Goal: Information Seeking & Learning: Learn about a topic

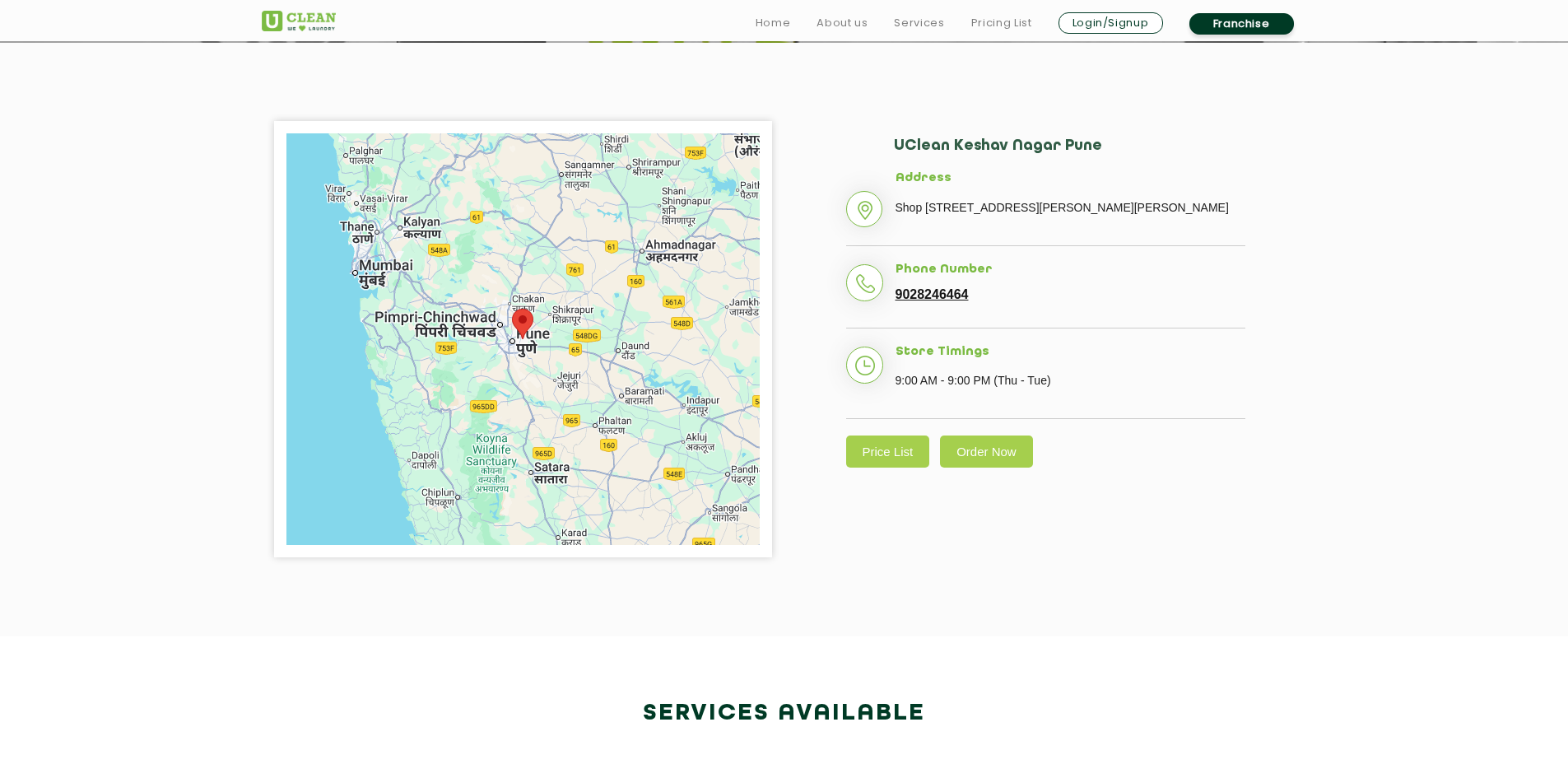
scroll to position [494, 0]
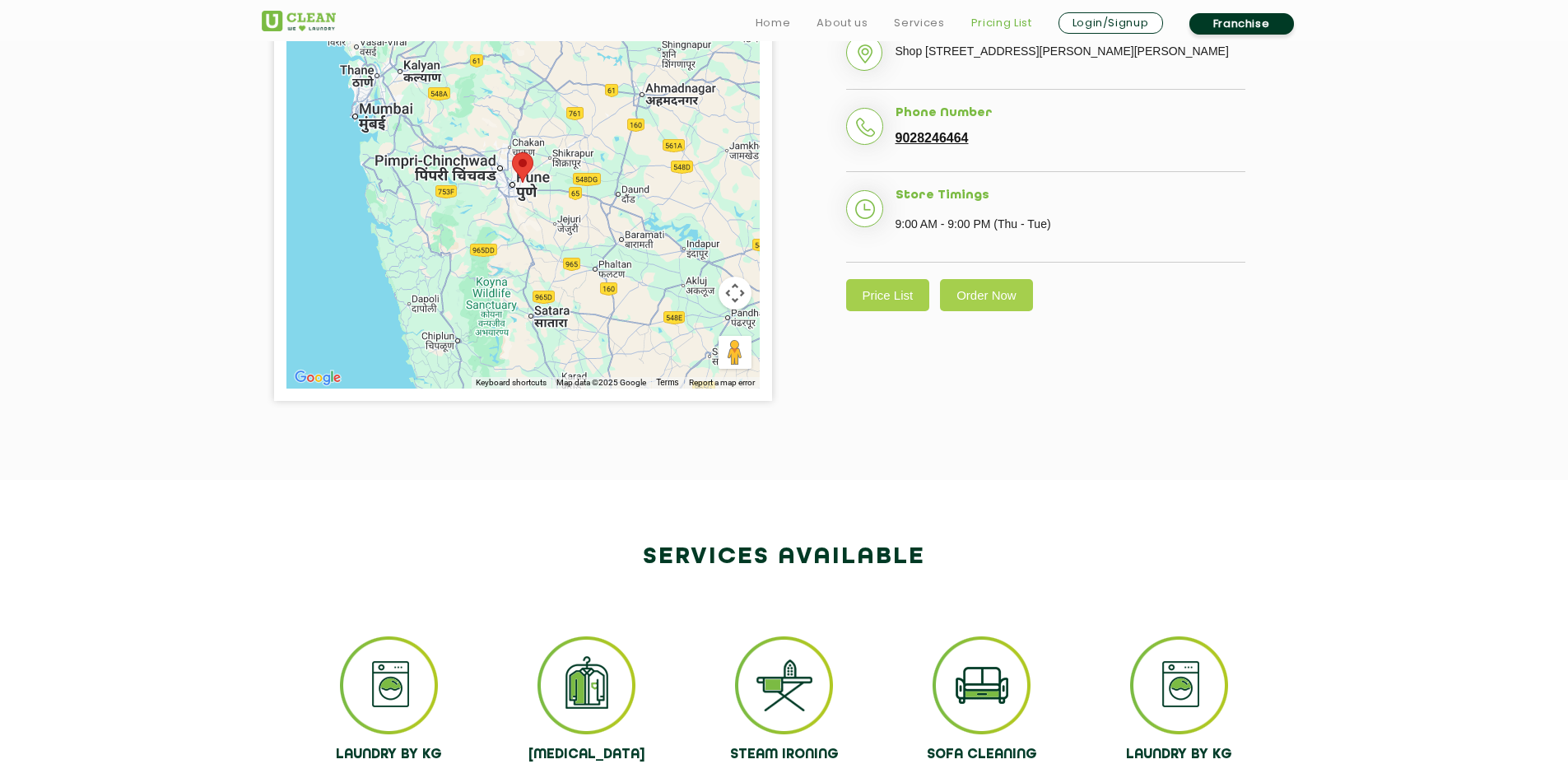
click at [1009, 17] on link "Pricing List" at bounding box center [1002, 23] width 61 height 20
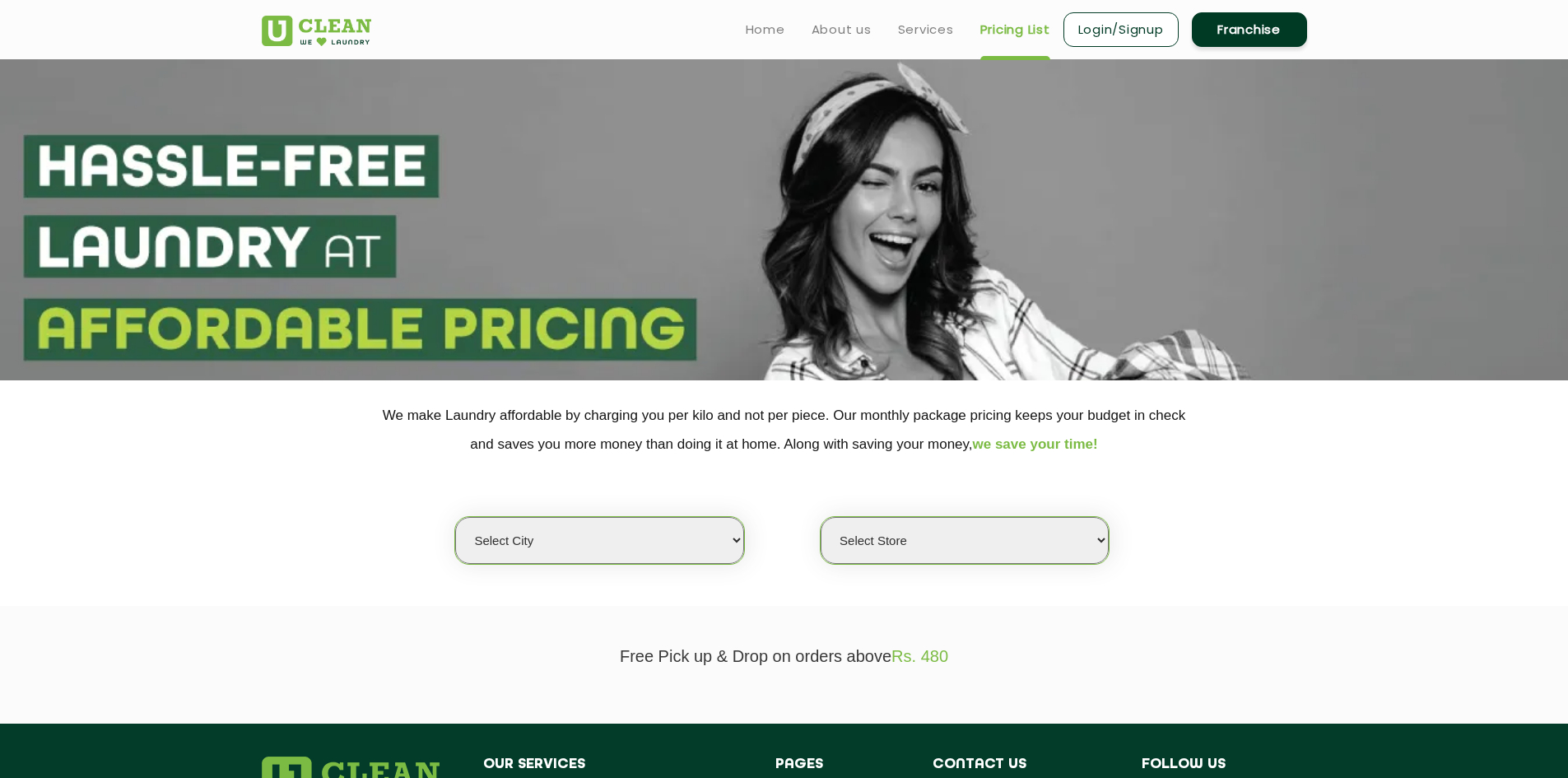
click at [640, 549] on select "Select city [GEOGRAPHIC_DATA] [GEOGRAPHIC_DATA] [GEOGRAPHIC_DATA] [GEOGRAPHIC_D…" at bounding box center [599, 540] width 288 height 47
select select "4"
click at [455, 517] on select "Select city [GEOGRAPHIC_DATA] [GEOGRAPHIC_DATA] [GEOGRAPHIC_DATA] [GEOGRAPHIC_D…" at bounding box center [599, 540] width 288 height 47
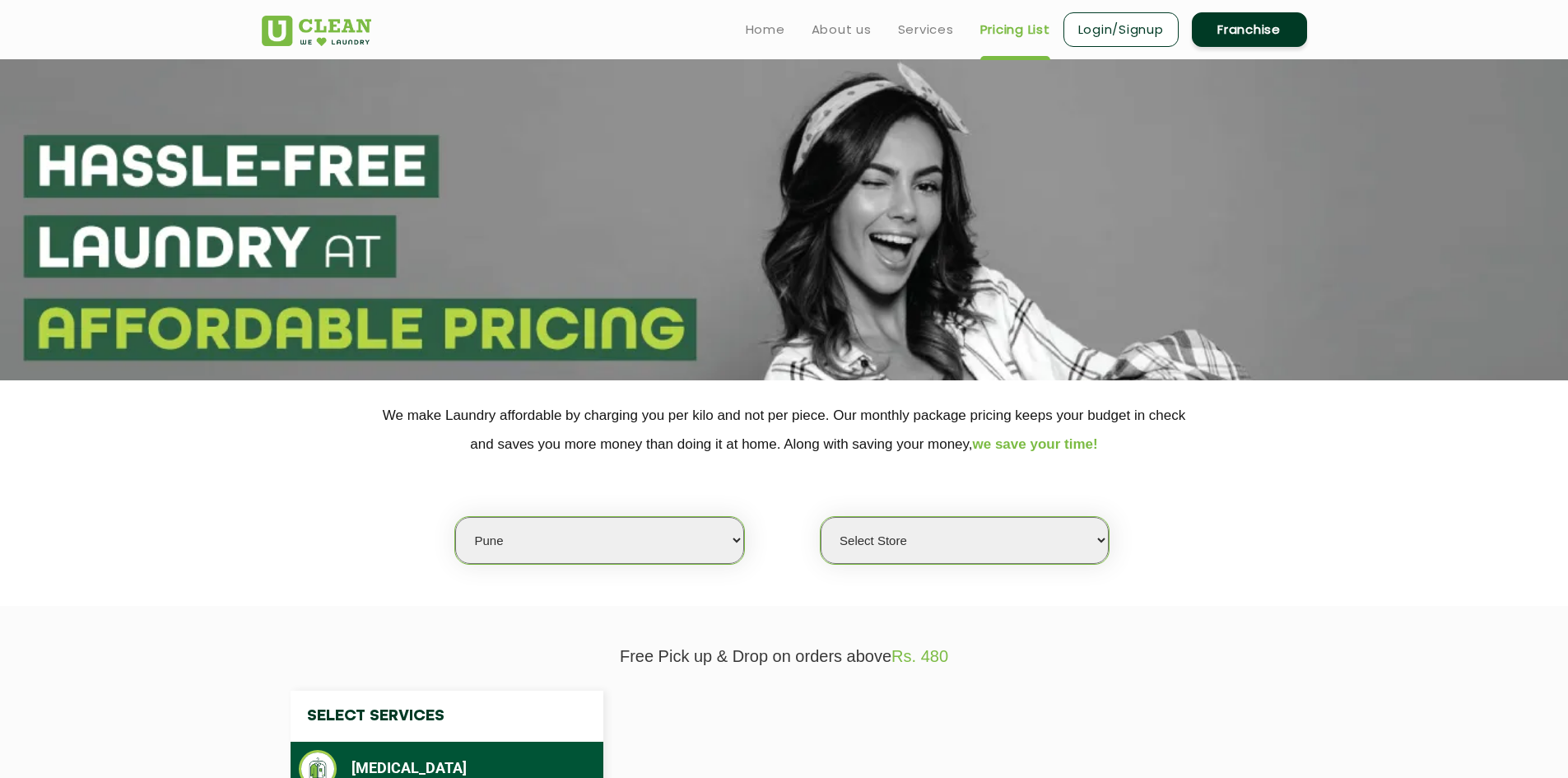
click at [879, 538] on select "Select Store" at bounding box center [965, 540] width 288 height 47
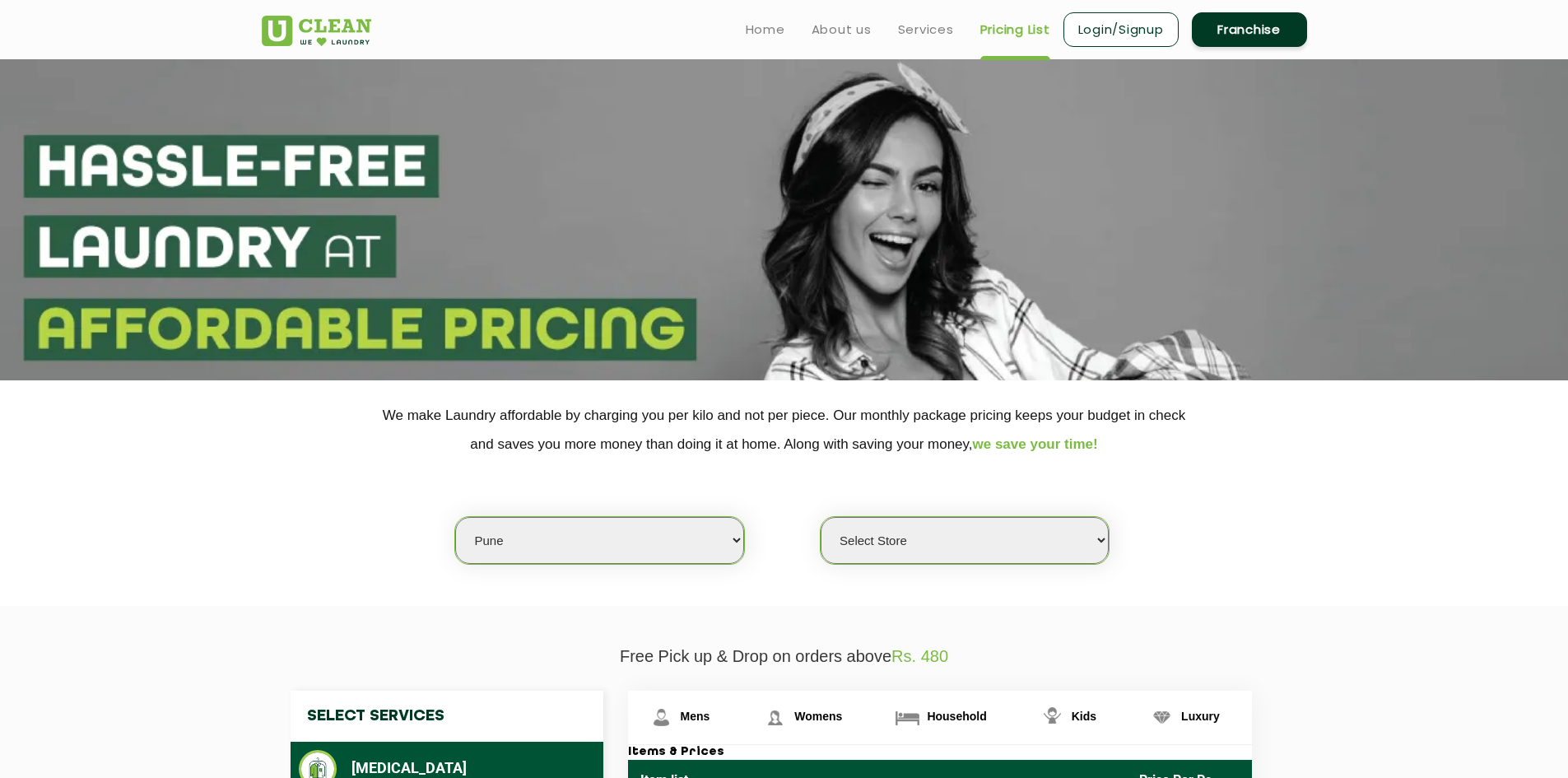
select select "222"
click at [821, 517] on select "Select Store [GEOGRAPHIC_DATA] [GEOGRAPHIC_DATA] [GEOGRAPHIC_DATA] [GEOGRAPHIC_…" at bounding box center [965, 540] width 288 height 47
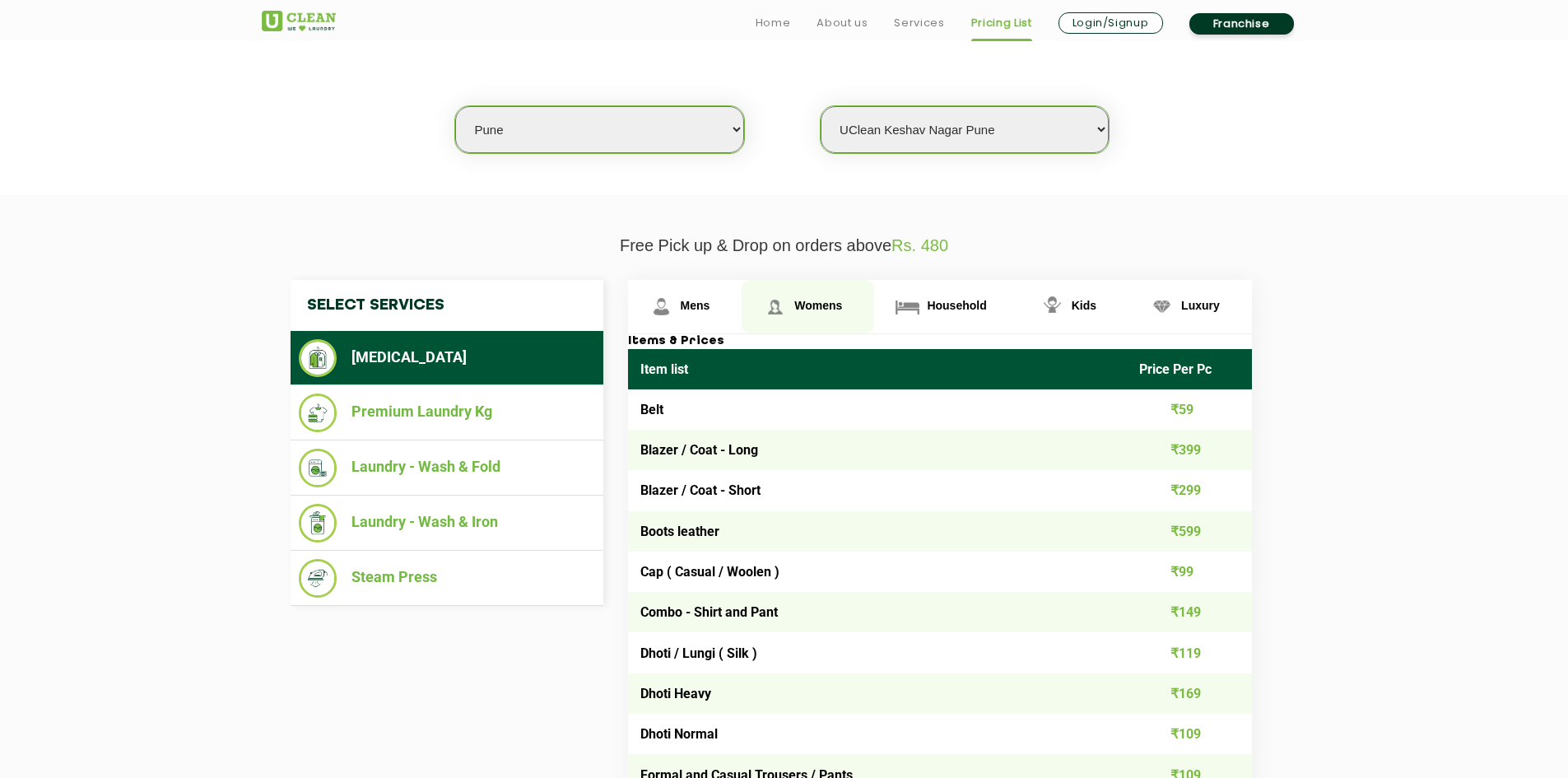
scroll to position [412, 0]
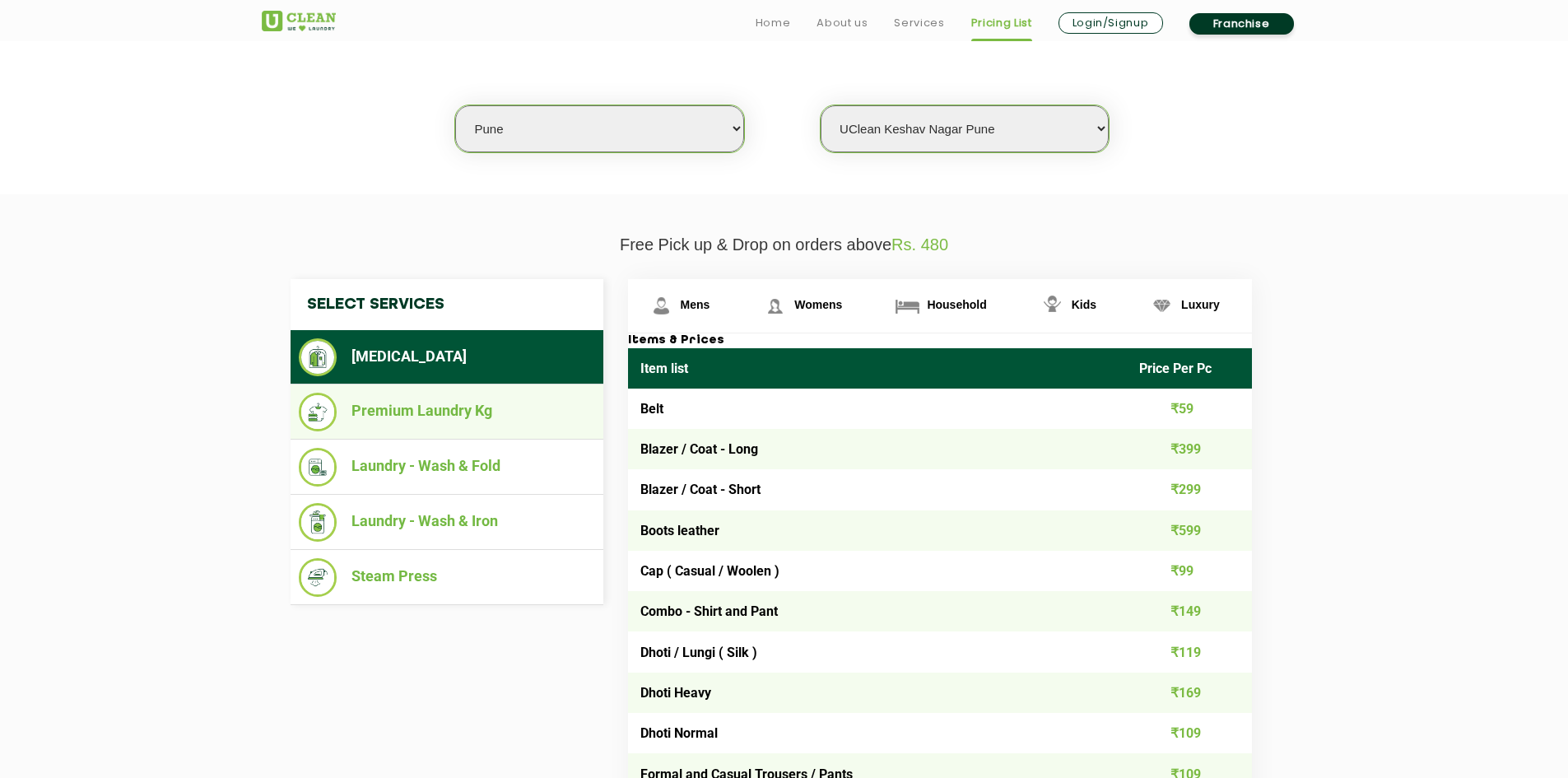
click at [523, 417] on li "Premium Laundry Kg" at bounding box center [447, 412] width 296 height 39
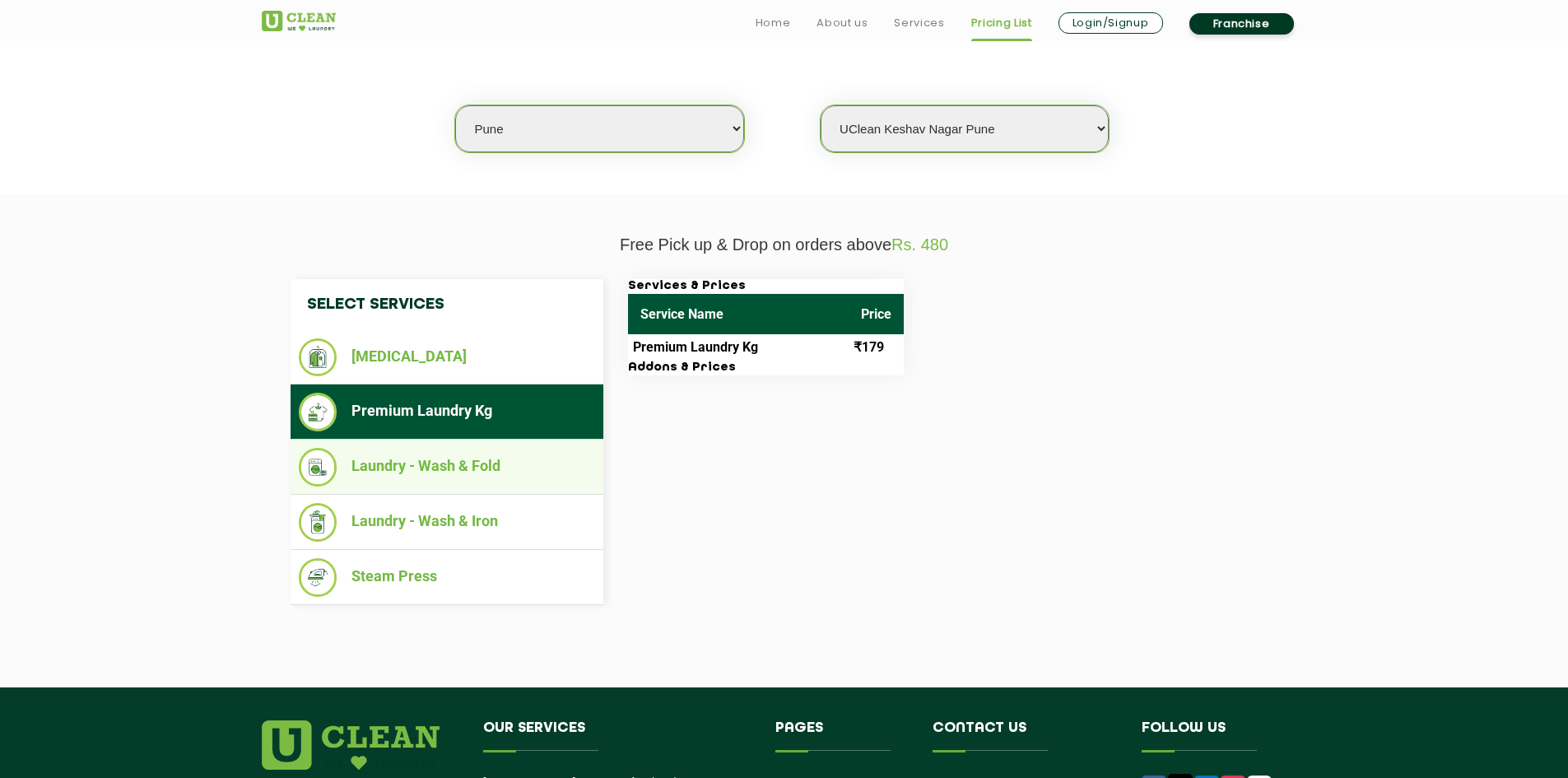
click at [506, 468] on li "Laundry - Wash & Fold" at bounding box center [447, 467] width 296 height 39
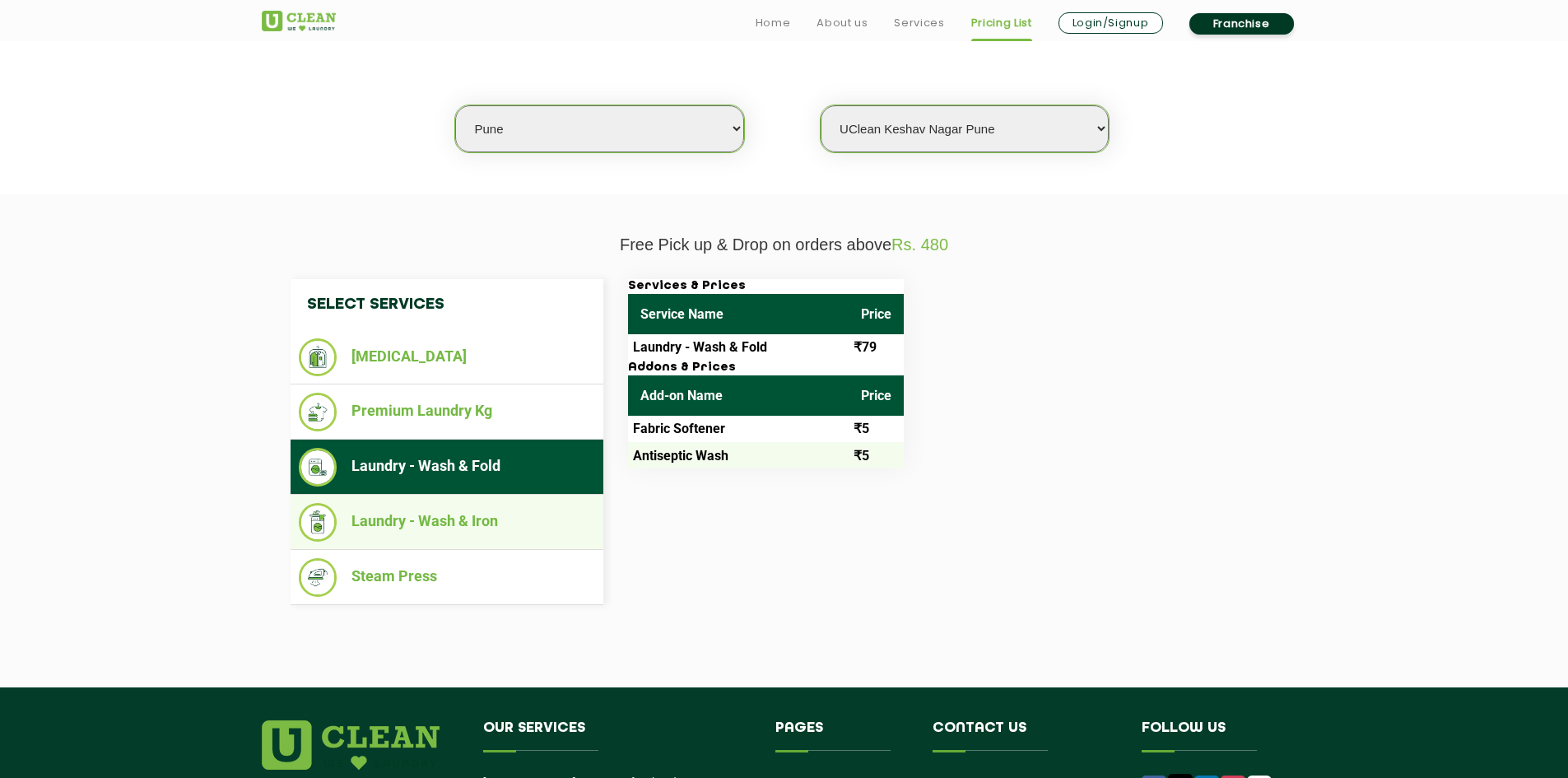
click at [499, 501] on ul "Laundry - Wash & Iron" at bounding box center [447, 522] width 313 height 55
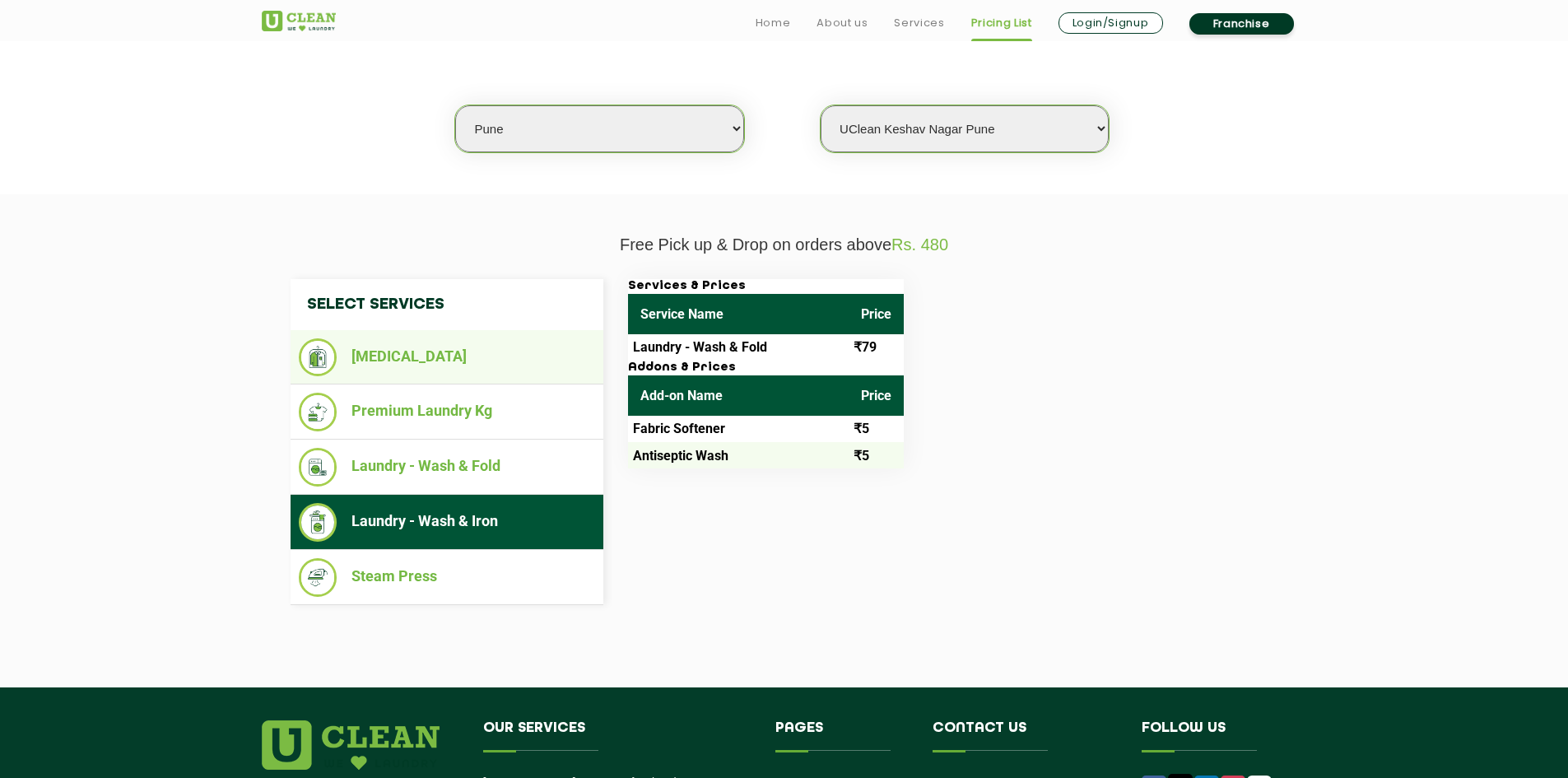
click at [547, 352] on li "[MEDICAL_DATA]" at bounding box center [447, 357] width 296 height 38
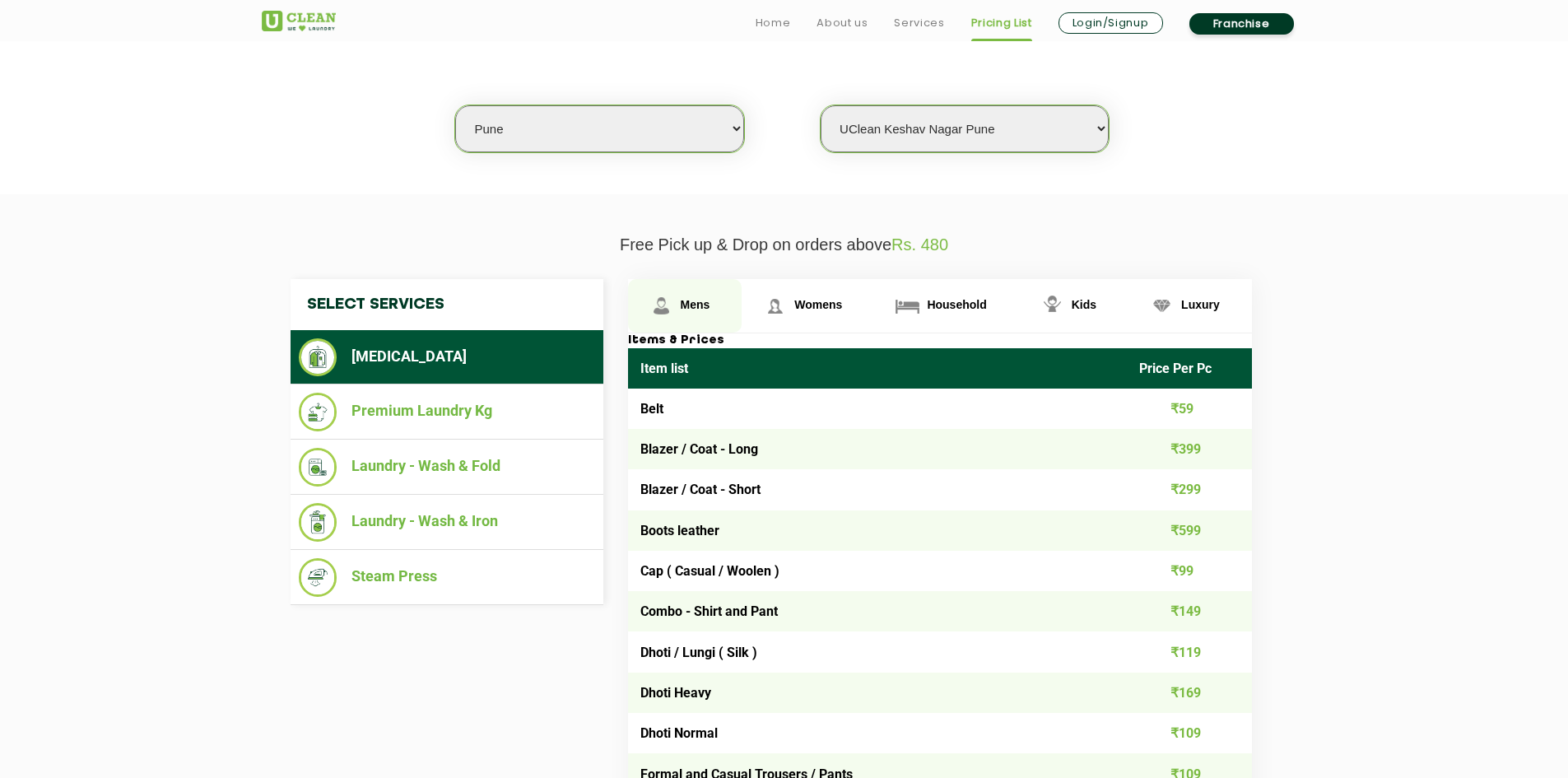
click at [688, 305] on span "Mens" at bounding box center [696, 305] width 30 height 13
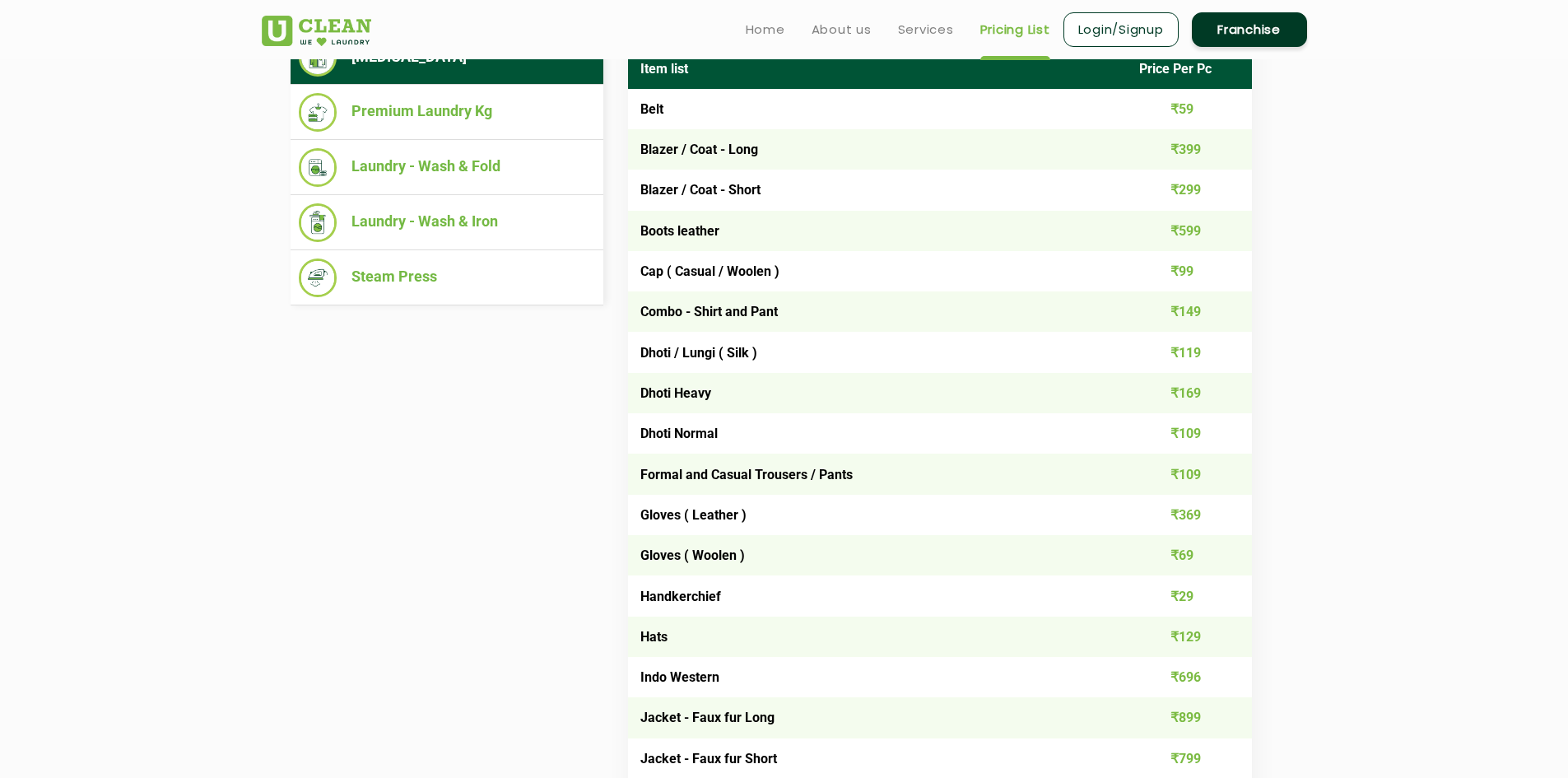
scroll to position [411, 0]
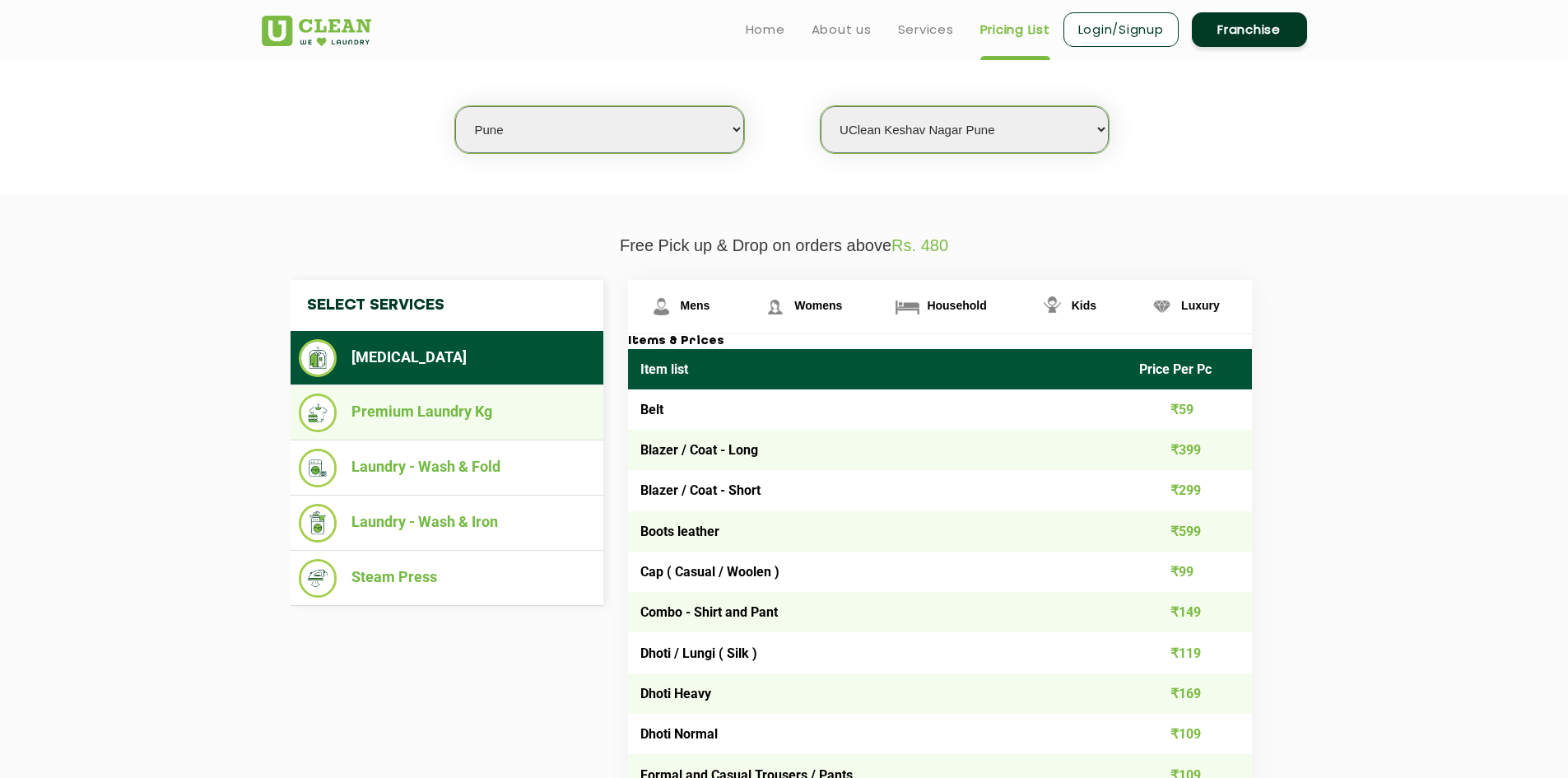
click at [504, 418] on li "Premium Laundry Kg" at bounding box center [447, 412] width 296 height 39
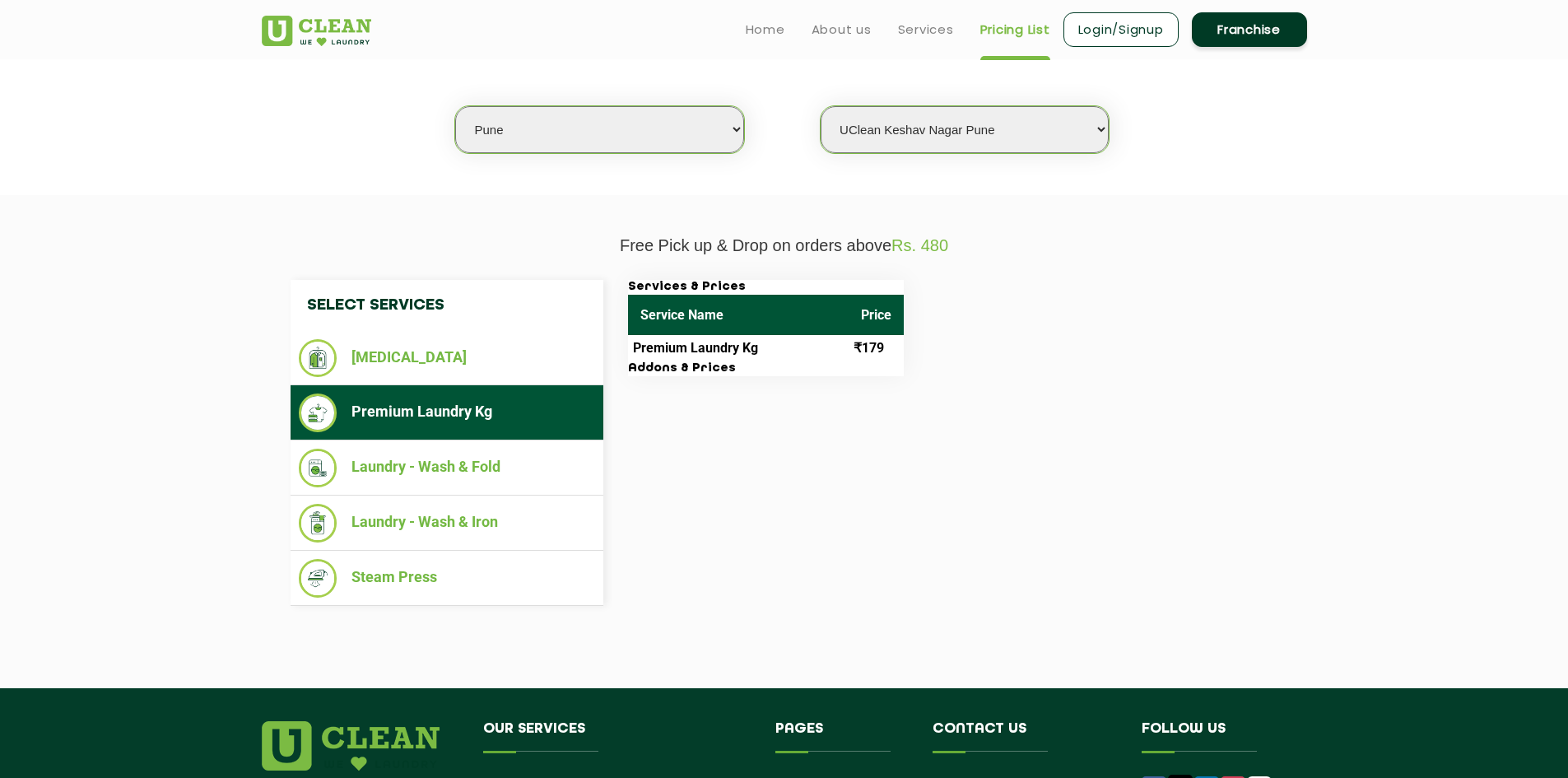
click at [824, 361] on td "Premium Laundry Kg" at bounding box center [738, 348] width 221 height 26
click at [491, 455] on li "Laundry - Wash & Fold" at bounding box center [447, 468] width 296 height 39
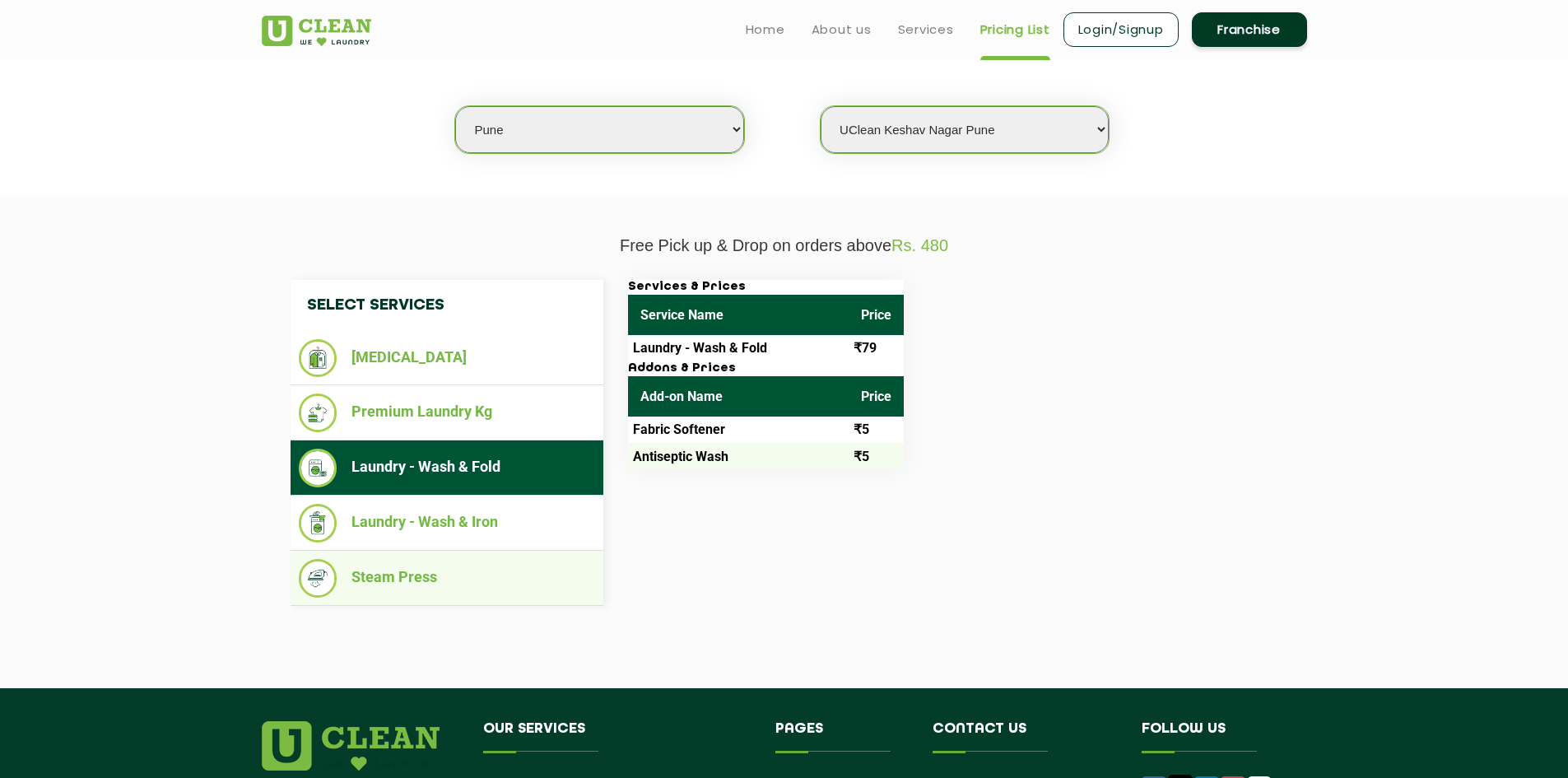
click at [461, 592] on li "Steam Press" at bounding box center [447, 578] width 296 height 39
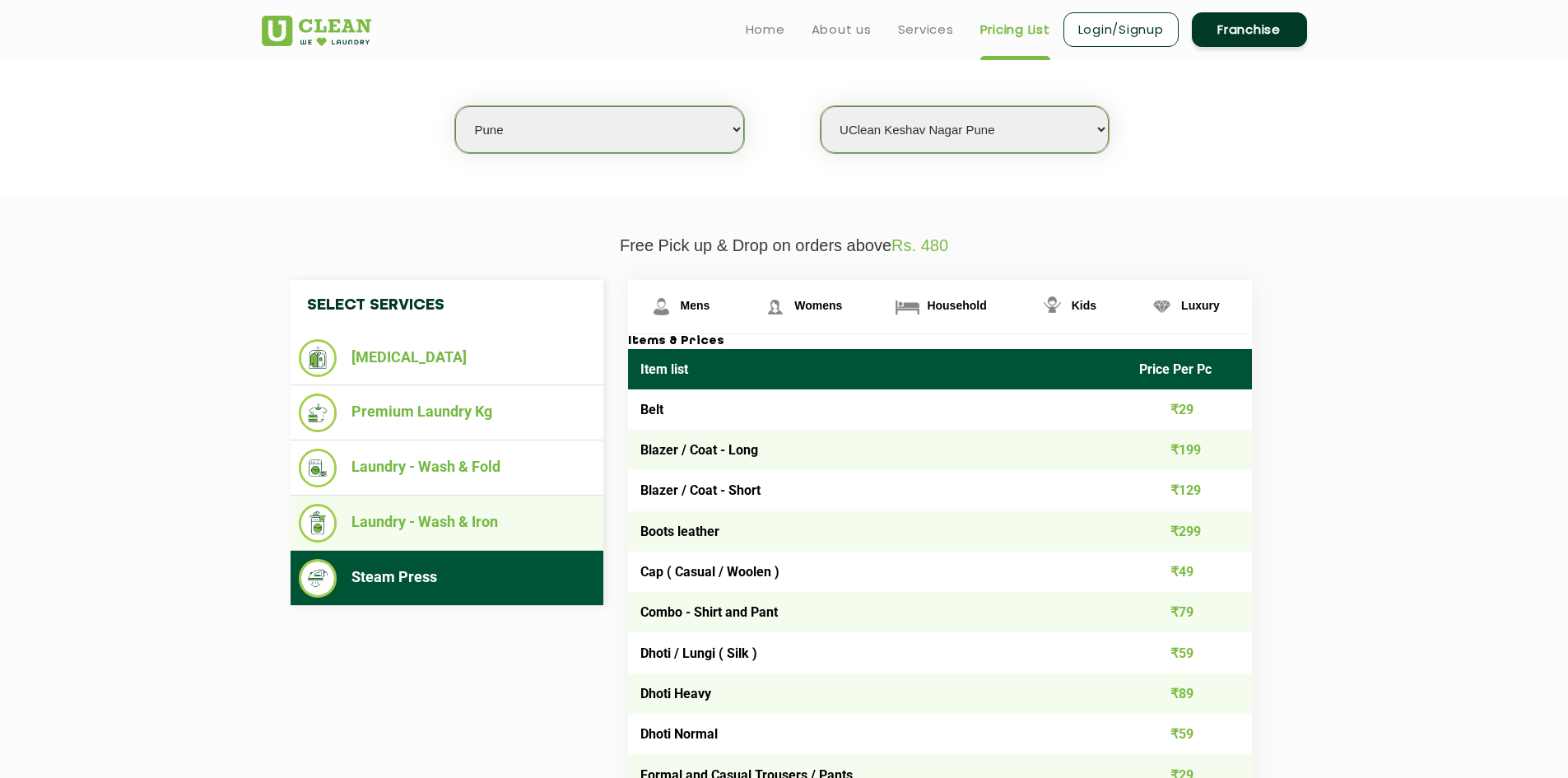
click at [489, 534] on li "Laundry - Wash & Iron" at bounding box center [447, 523] width 296 height 39
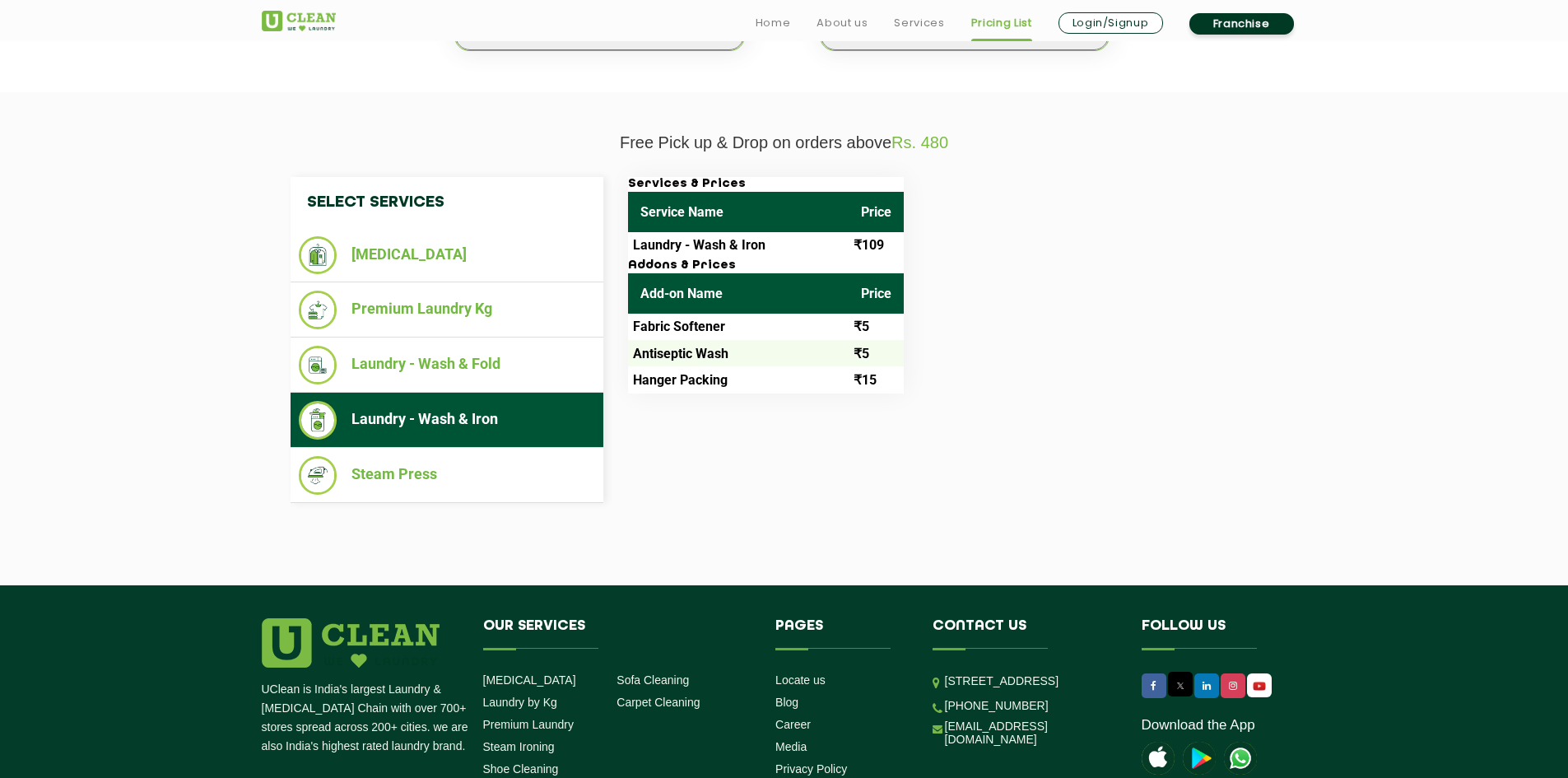
scroll to position [715, 0]
